Goal: Information Seeking & Learning: Learn about a topic

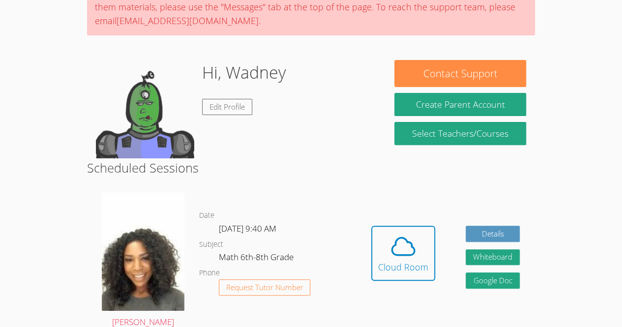
scroll to position [100, 0]
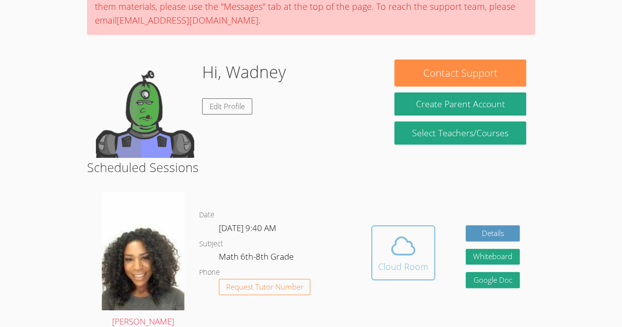
click at [403, 259] on div "Cloud Room" at bounding box center [403, 266] width 50 height 14
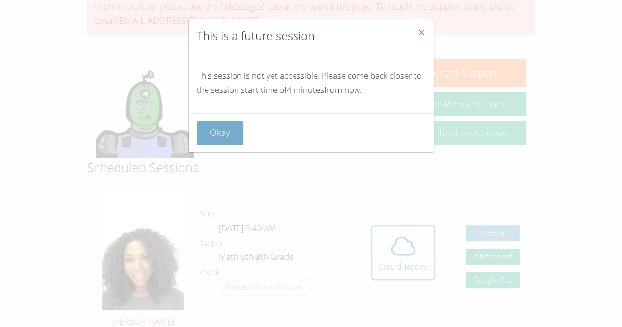
click at [230, 124] on button "Okay" at bounding box center [220, 132] width 47 height 23
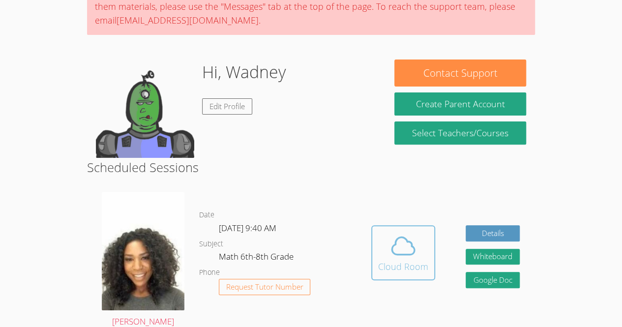
click at [399, 237] on icon at bounding box center [403, 245] width 23 height 17
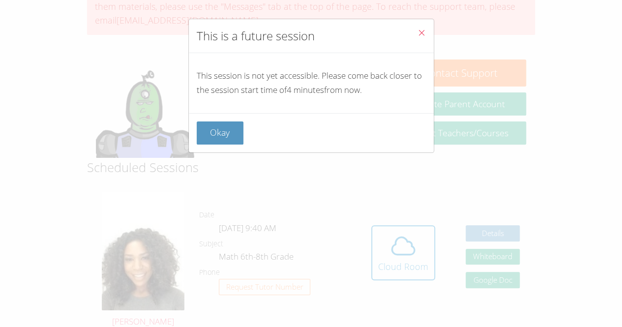
drag, startPoint x: 411, startPoint y: 28, endPoint x: 340, endPoint y: 60, distance: 78.1
click at [340, 60] on div "This session is not yet accessible. Please come back closer to the session star…" at bounding box center [311, 83] width 245 height 60
click at [417, 38] on span "Close" at bounding box center [421, 33] width 8 height 11
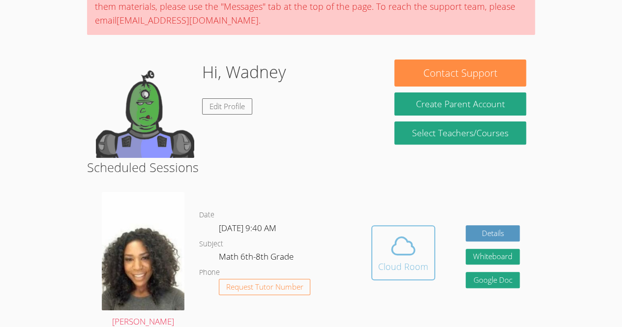
click at [402, 232] on icon at bounding box center [403, 246] width 28 height 28
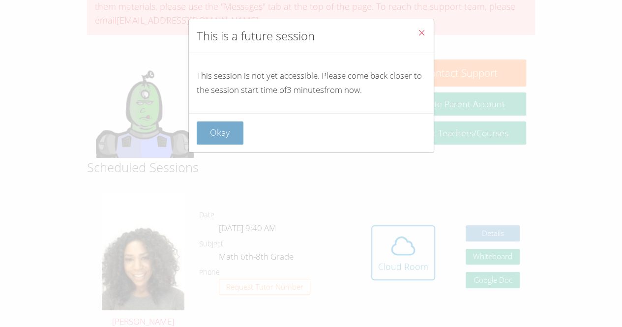
click at [212, 130] on button "Okay" at bounding box center [220, 132] width 47 height 23
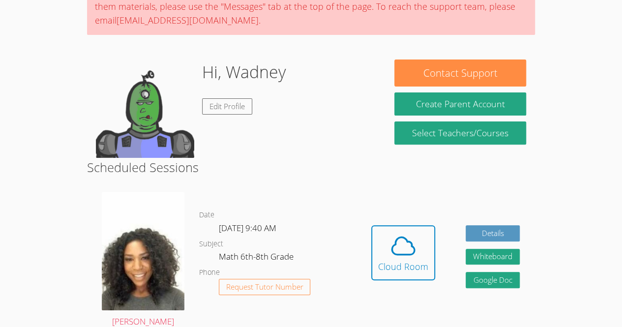
click at [232, 70] on div "Hi, Wadney Edit Profile" at bounding box center [236, 108] width 281 height 98
click at [400, 232] on icon at bounding box center [403, 246] width 28 height 28
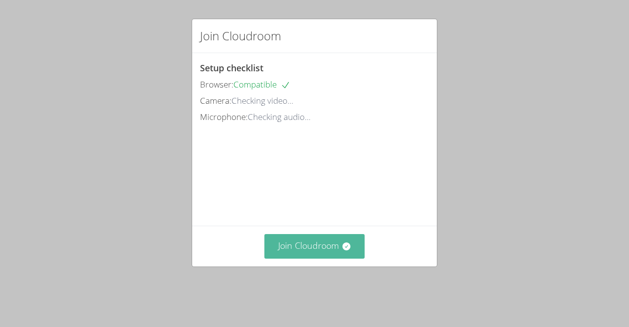
click at [318, 258] on button "Join Cloudroom" at bounding box center [314, 246] width 101 height 24
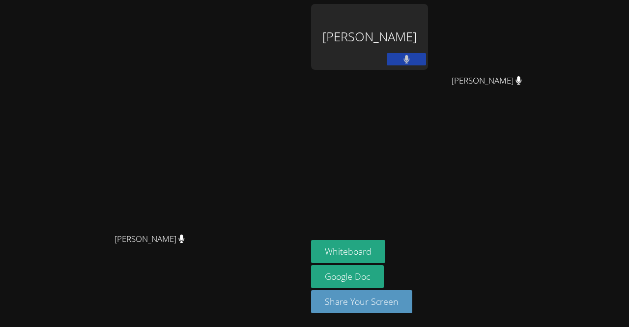
click at [428, 45] on div "Wadney Thermidor" at bounding box center [369, 37] width 117 height 66
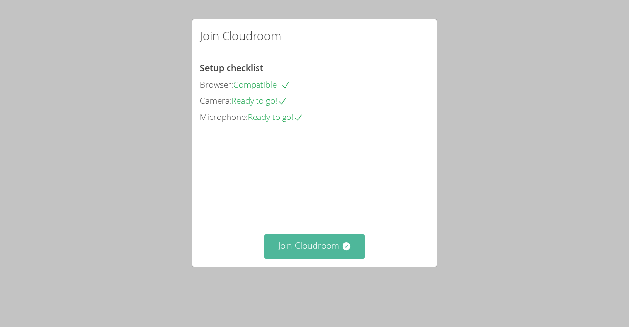
click at [305, 258] on button "Join Cloudroom" at bounding box center [314, 246] width 101 height 24
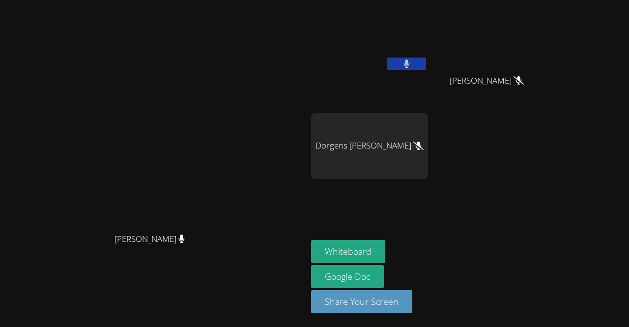
click at [281, 27] on div "Michelle Dupin Michelle Dupin" at bounding box center [153, 163] width 299 height 319
click at [549, 38] on video at bounding box center [490, 37] width 117 height 66
click at [185, 243] on icon at bounding box center [182, 238] width 6 height 8
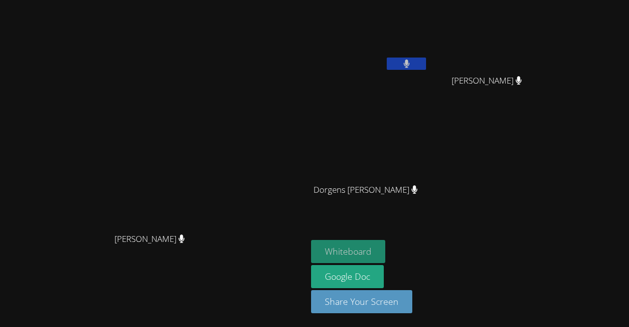
click at [385, 255] on button "Whiteboard" at bounding box center [348, 251] width 74 height 23
click at [185, 243] on icon at bounding box center [181, 238] width 6 height 8
click at [217, 85] on video at bounding box center [153, 143] width 147 height 169
click at [214, 59] on video at bounding box center [153, 143] width 147 height 169
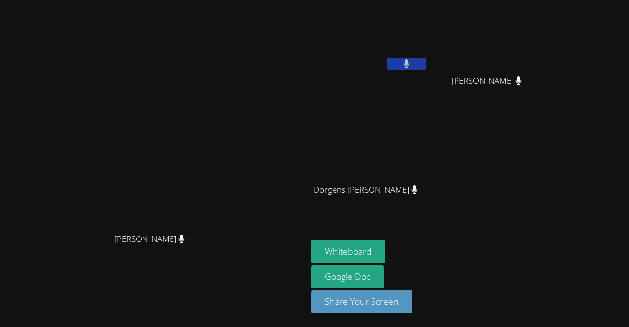
click at [196, 59] on video at bounding box center [153, 143] width 147 height 169
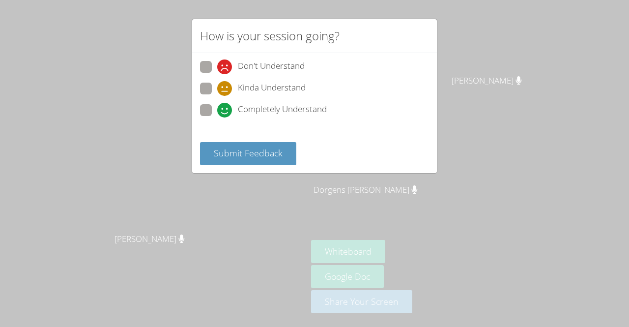
click at [213, 91] on label "Kinda Understand" at bounding box center [253, 89] width 106 height 13
click at [217, 91] on input "Kinda Understand" at bounding box center [221, 87] width 8 height 8
radio input "true"
click at [234, 139] on div "Submit Feedback" at bounding box center [314, 153] width 245 height 39
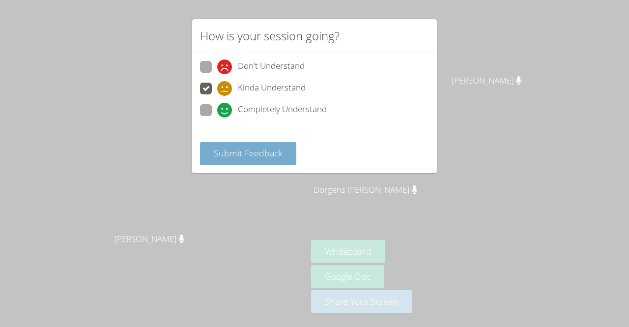
click at [239, 154] on span "Submit Feedback" at bounding box center [248, 153] width 69 height 12
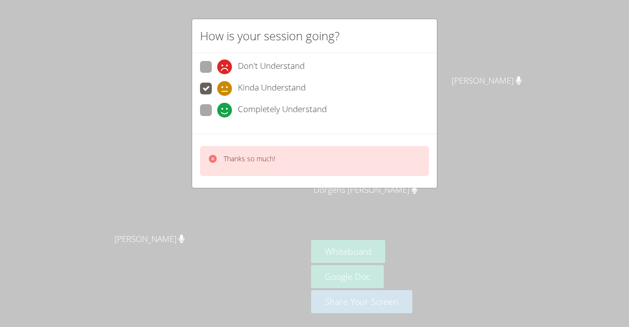
click at [239, 154] on p "Thanks so much!" at bounding box center [250, 159] width 52 height 10
drag, startPoint x: 239, startPoint y: 154, endPoint x: 214, endPoint y: 131, distance: 33.4
click at [0, 0] on form "Don't Understand Kinda Understand Completely Understand Thanks so much!" at bounding box center [0, 0] width 0 height 0
click at [214, 131] on div "Don't Understand Kinda Understand Completely Understand" at bounding box center [314, 93] width 245 height 81
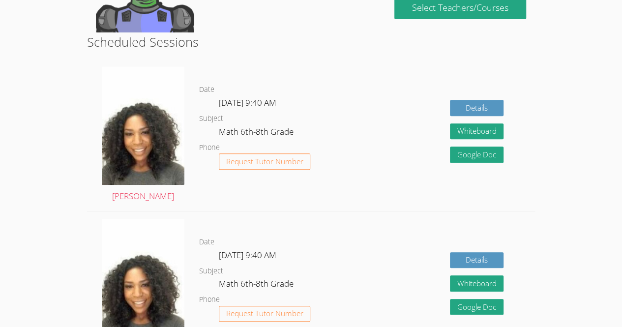
scroll to position [192, 0]
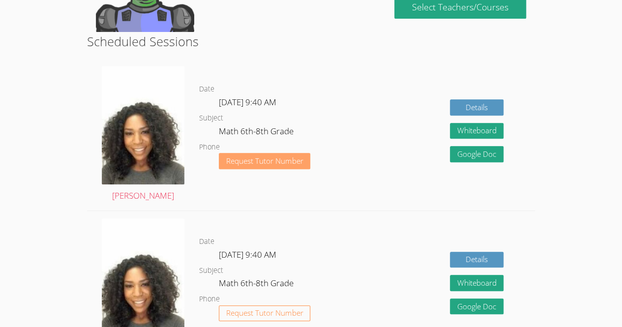
click at [263, 165] on span "Request Tutor Number" at bounding box center [264, 160] width 77 height 7
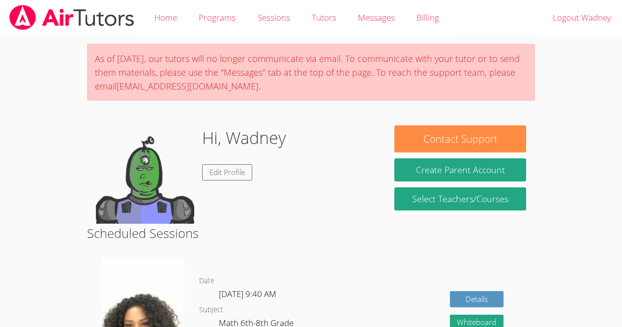
scroll to position [192, 0]
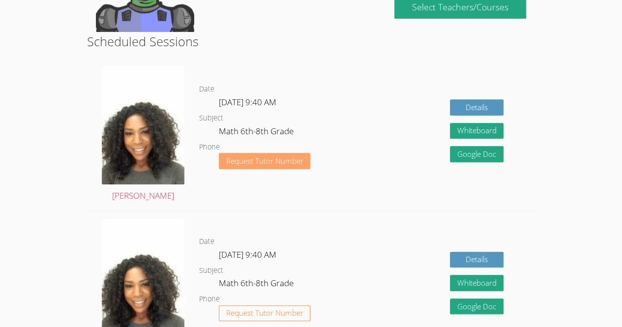
click at [296, 160] on span "Request Tutor Number" at bounding box center [264, 160] width 77 height 7
